Goal: Navigation & Orientation: Find specific page/section

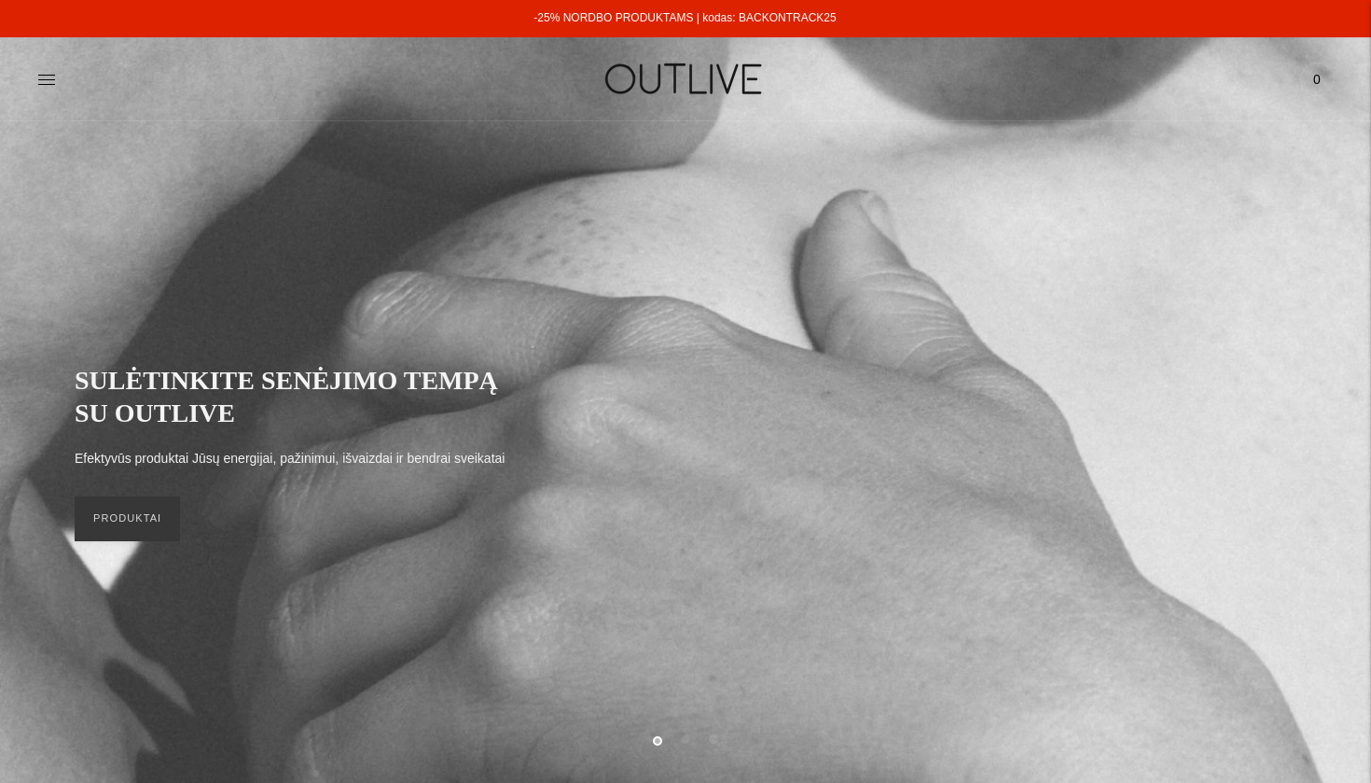
scroll to position [6, 0]
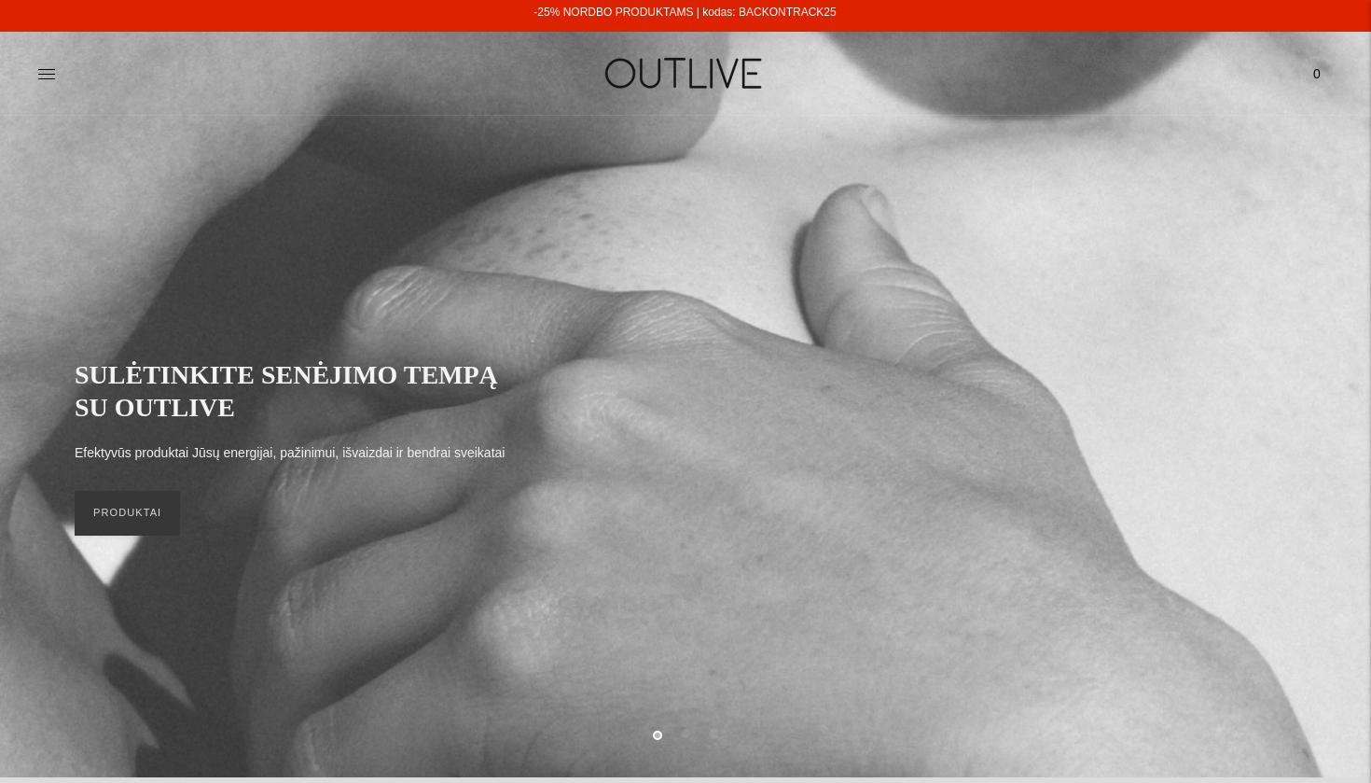
click at [769, 13] on link "-25% NORDBO PRODUKTAMS | kodas: BACKONTRACK25" at bounding box center [685, 12] width 302 height 13
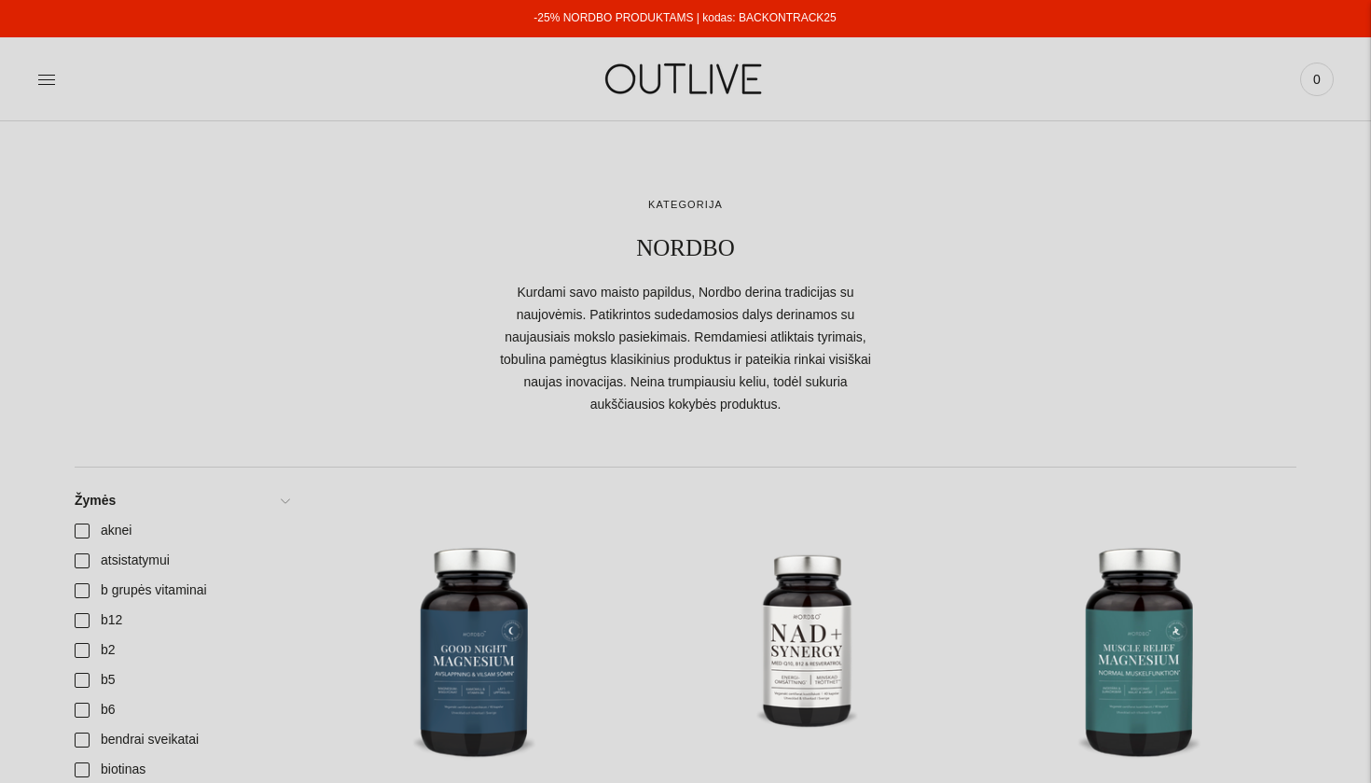
click at [640, 75] on img at bounding box center [685, 79] width 233 height 64
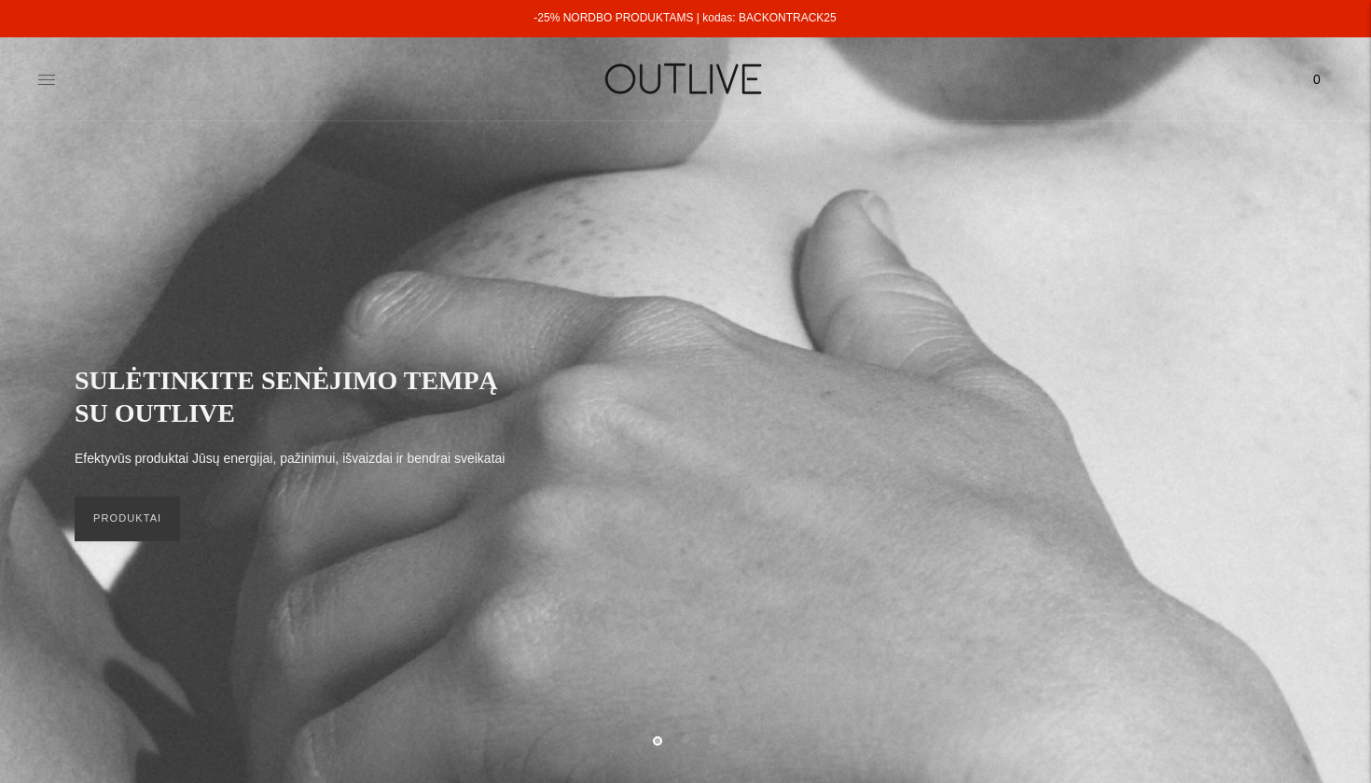
click at [50, 70] on icon at bounding box center [46, 79] width 19 height 19
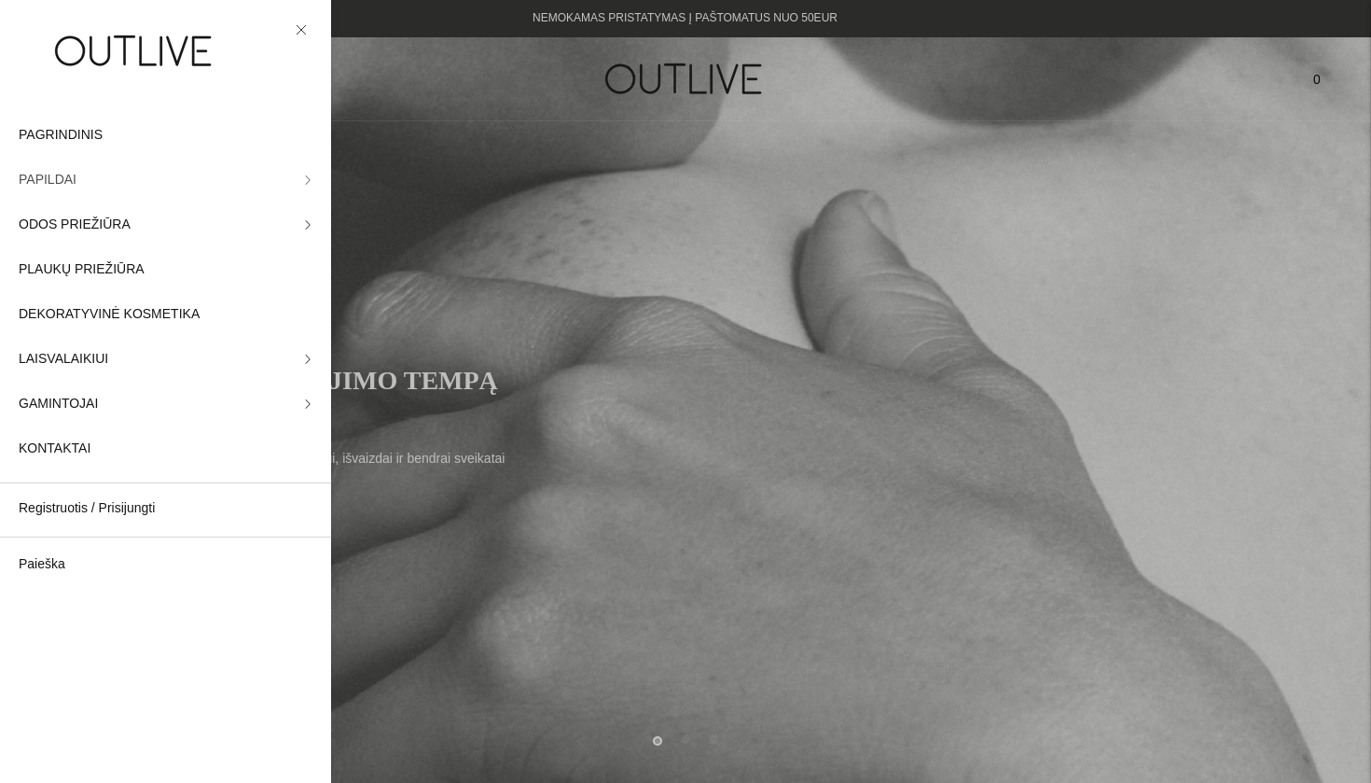
click at [60, 178] on span "PAPILDAI" at bounding box center [48, 180] width 58 height 22
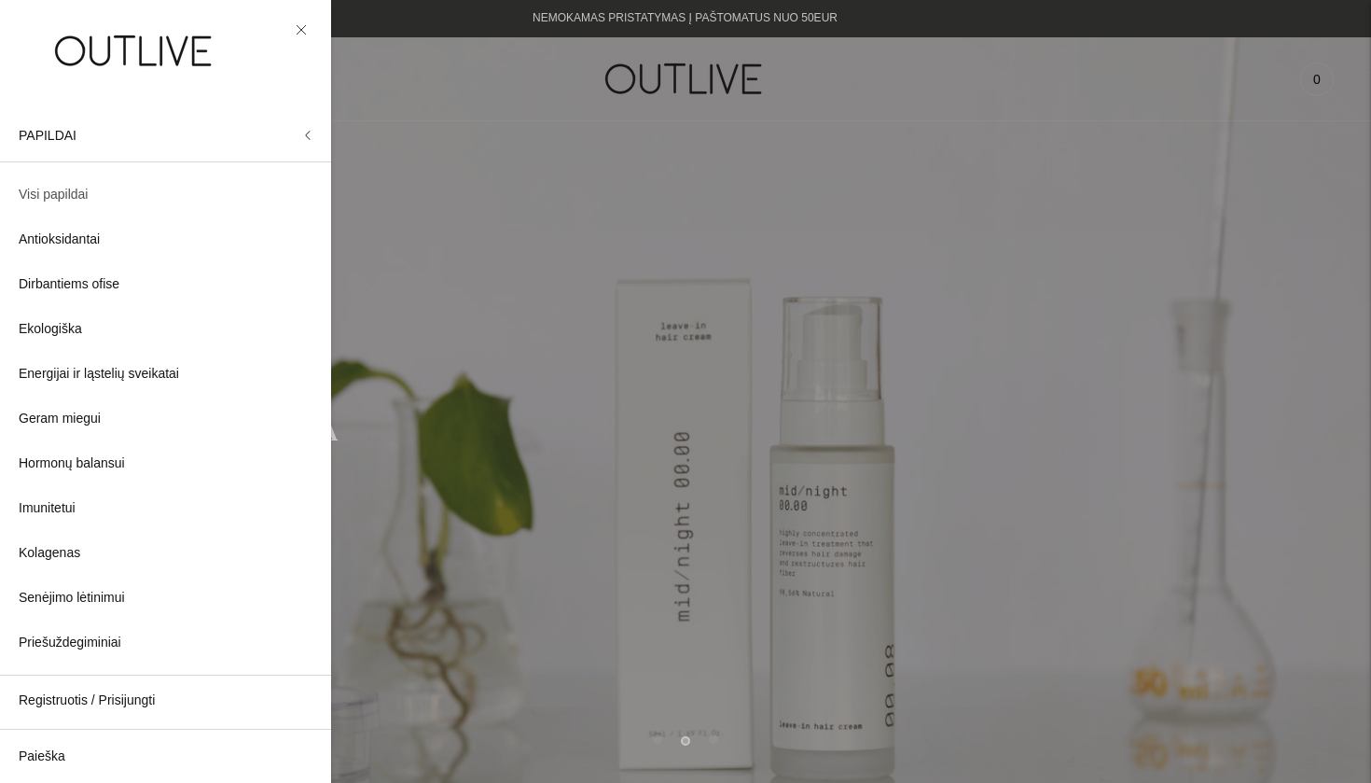
click at [66, 194] on span "Visi papildai" at bounding box center [53, 195] width 69 height 22
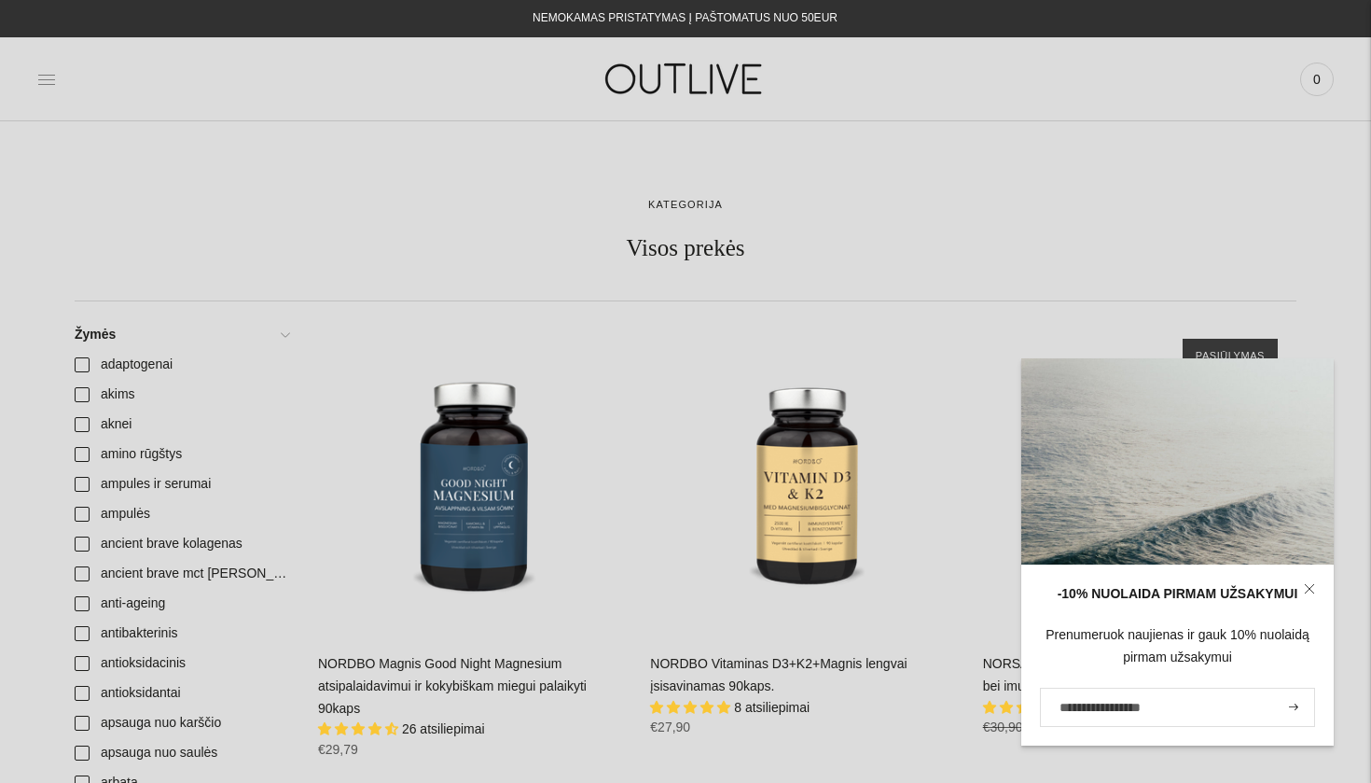
click at [40, 78] on icon at bounding box center [46, 79] width 19 height 19
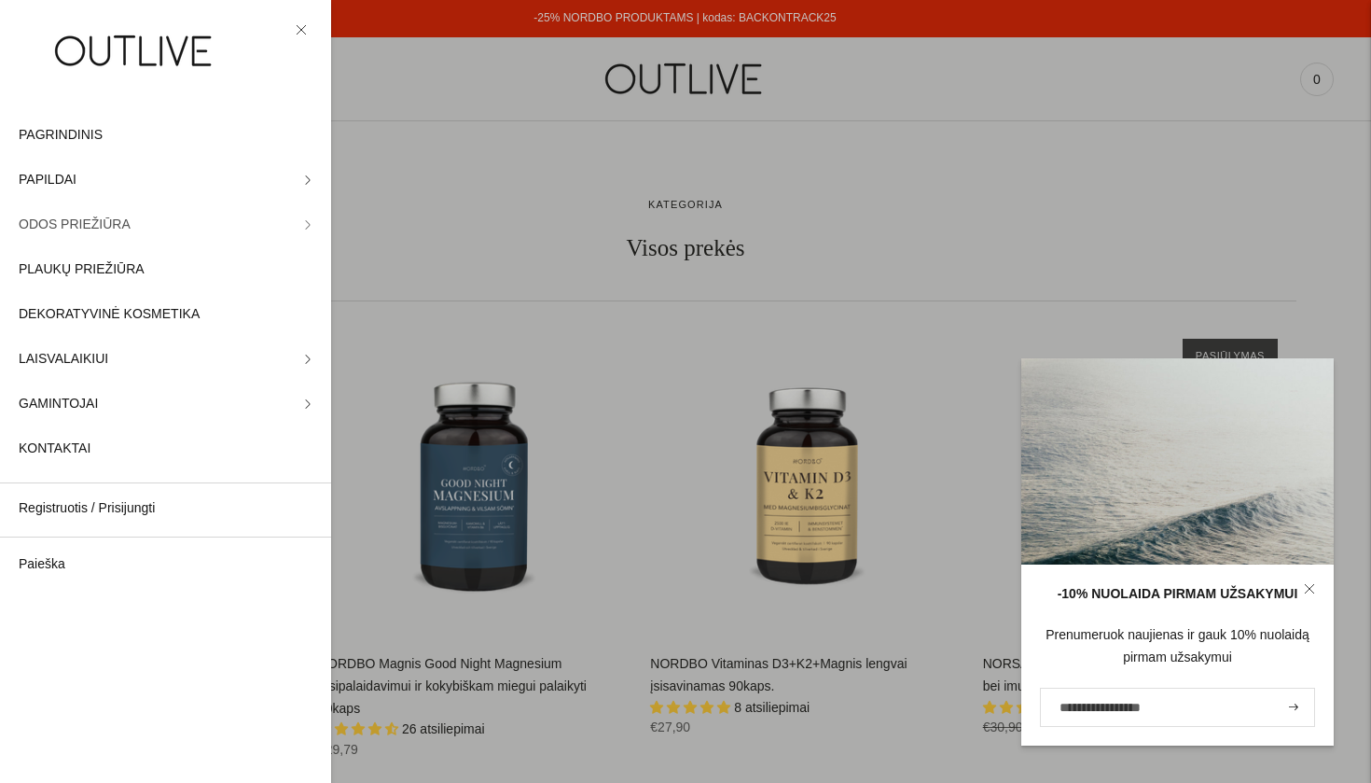
click at [58, 223] on span "ODOS PRIEŽIŪRA" at bounding box center [75, 225] width 112 height 22
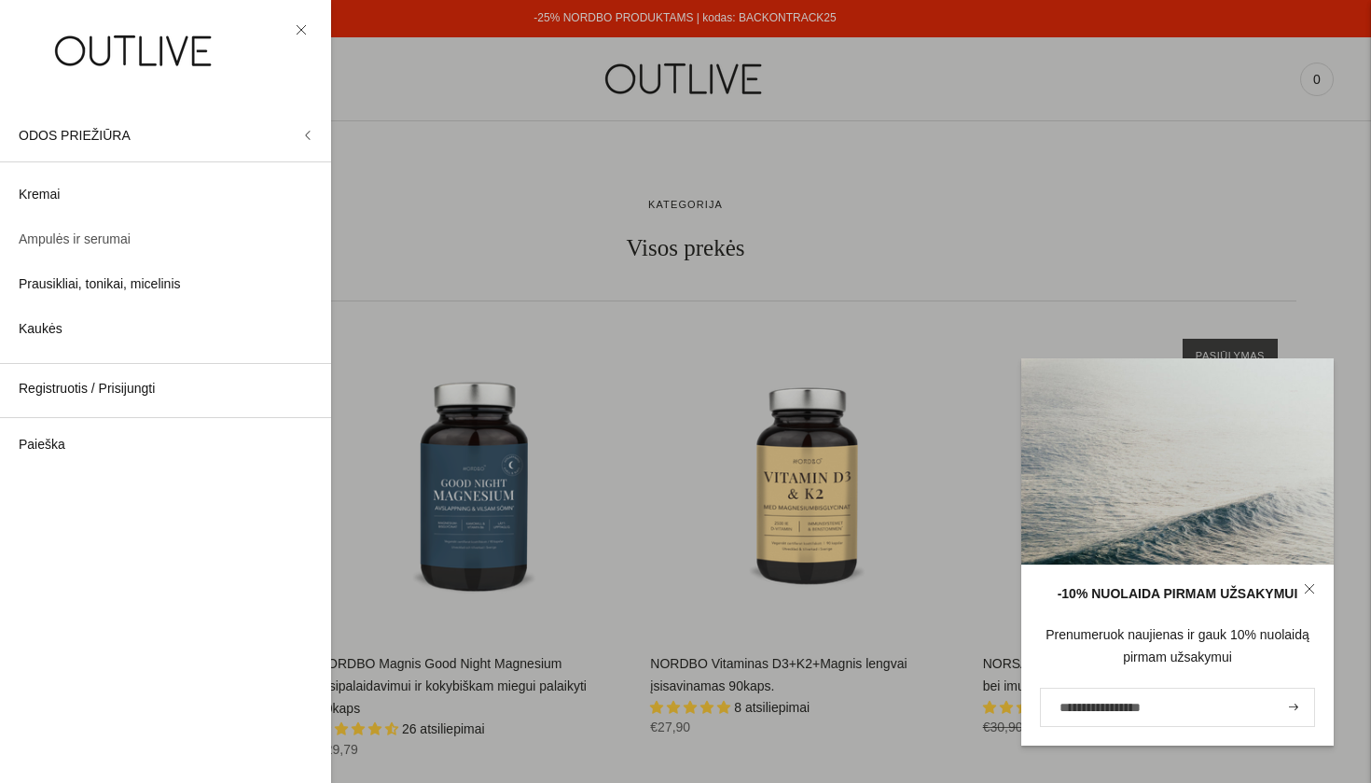
click at [68, 227] on link "Ampulės ir serumai" at bounding box center [165, 239] width 331 height 45
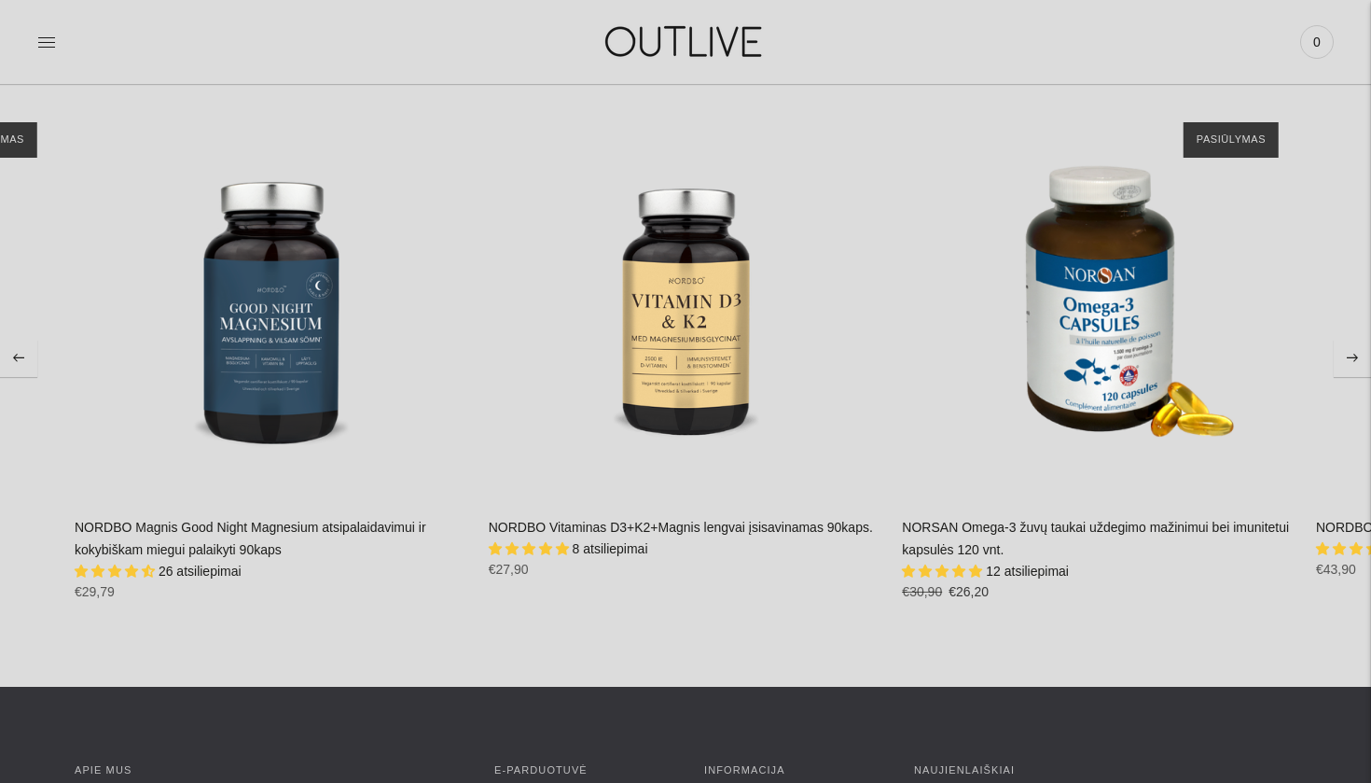
scroll to position [3447, 0]
